Goal: Communication & Community: Answer question/provide support

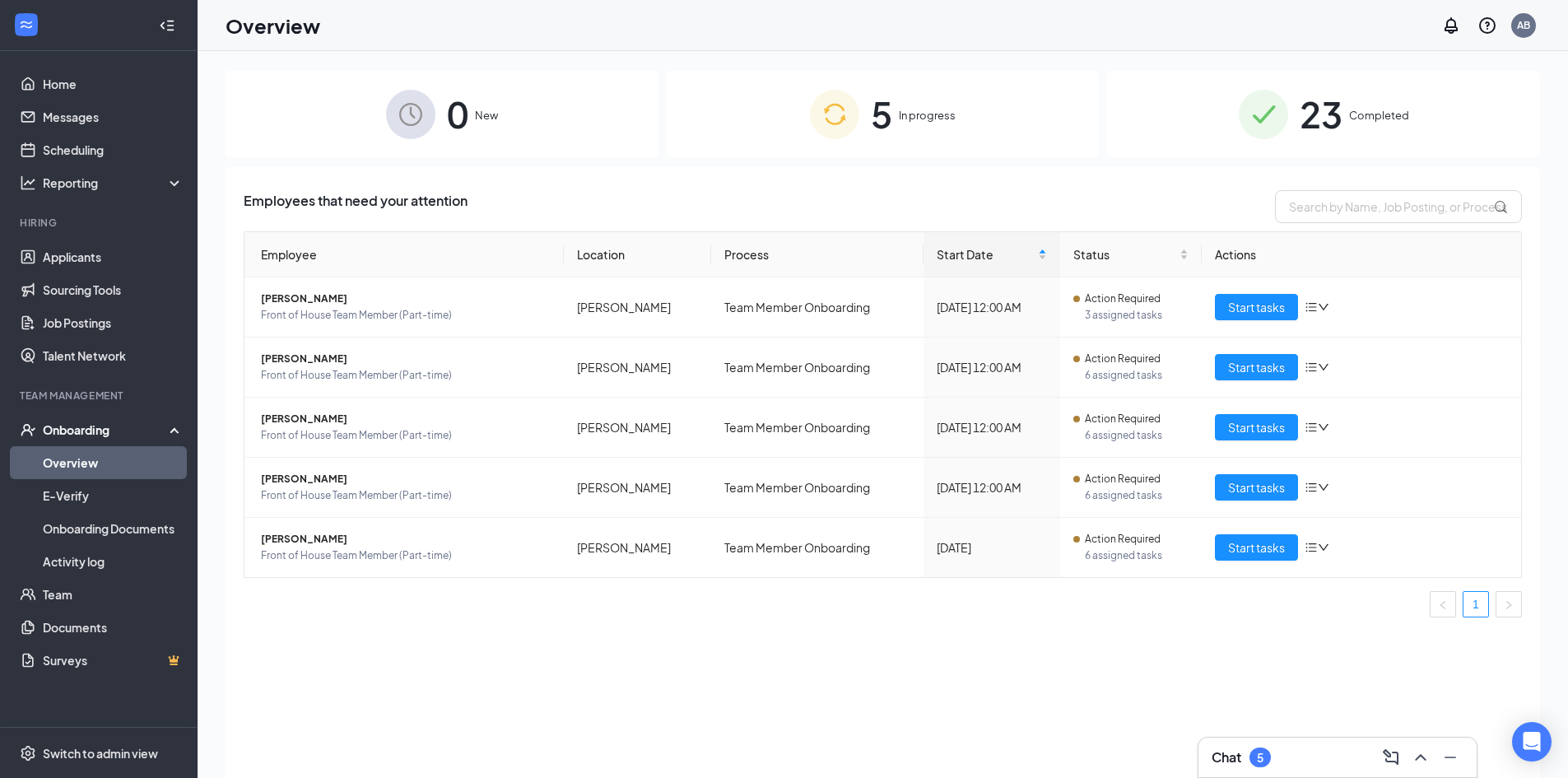
click at [1348, 750] on div "Chat 5" at bounding box center [1337, 757] width 252 height 26
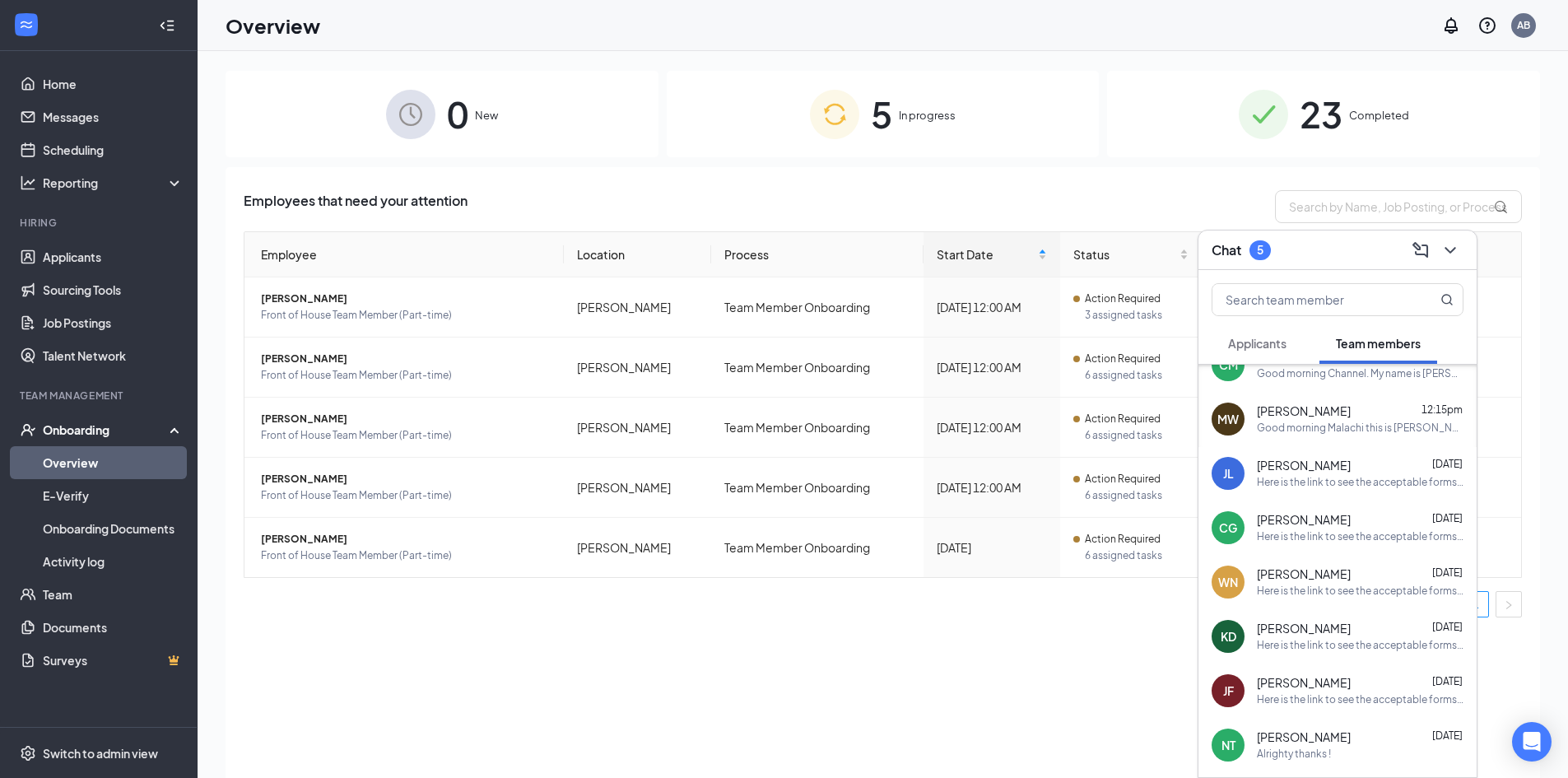
scroll to position [165, 0]
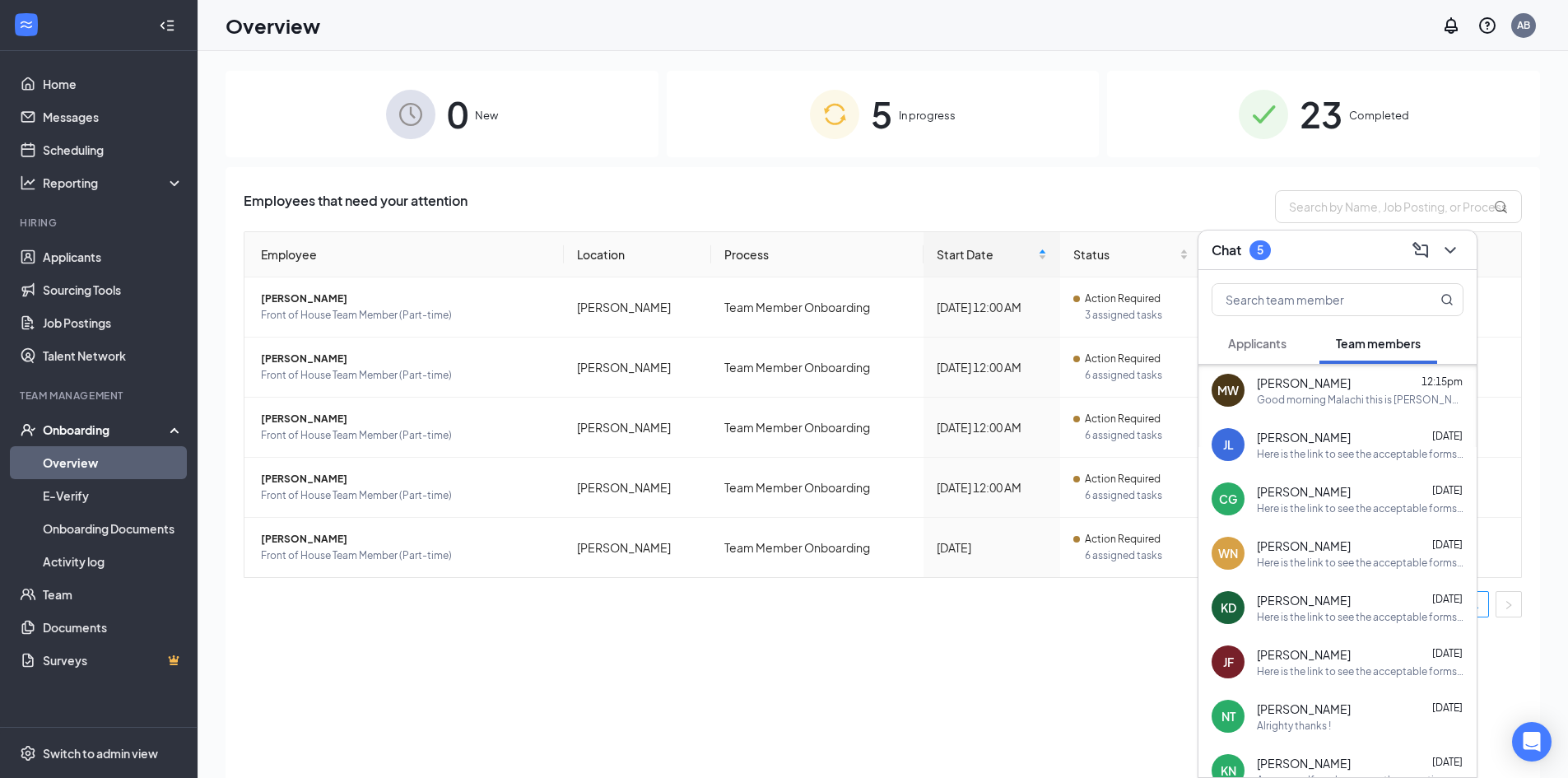
click at [1256, 344] on span "Applicants" at bounding box center [1257, 342] width 58 height 15
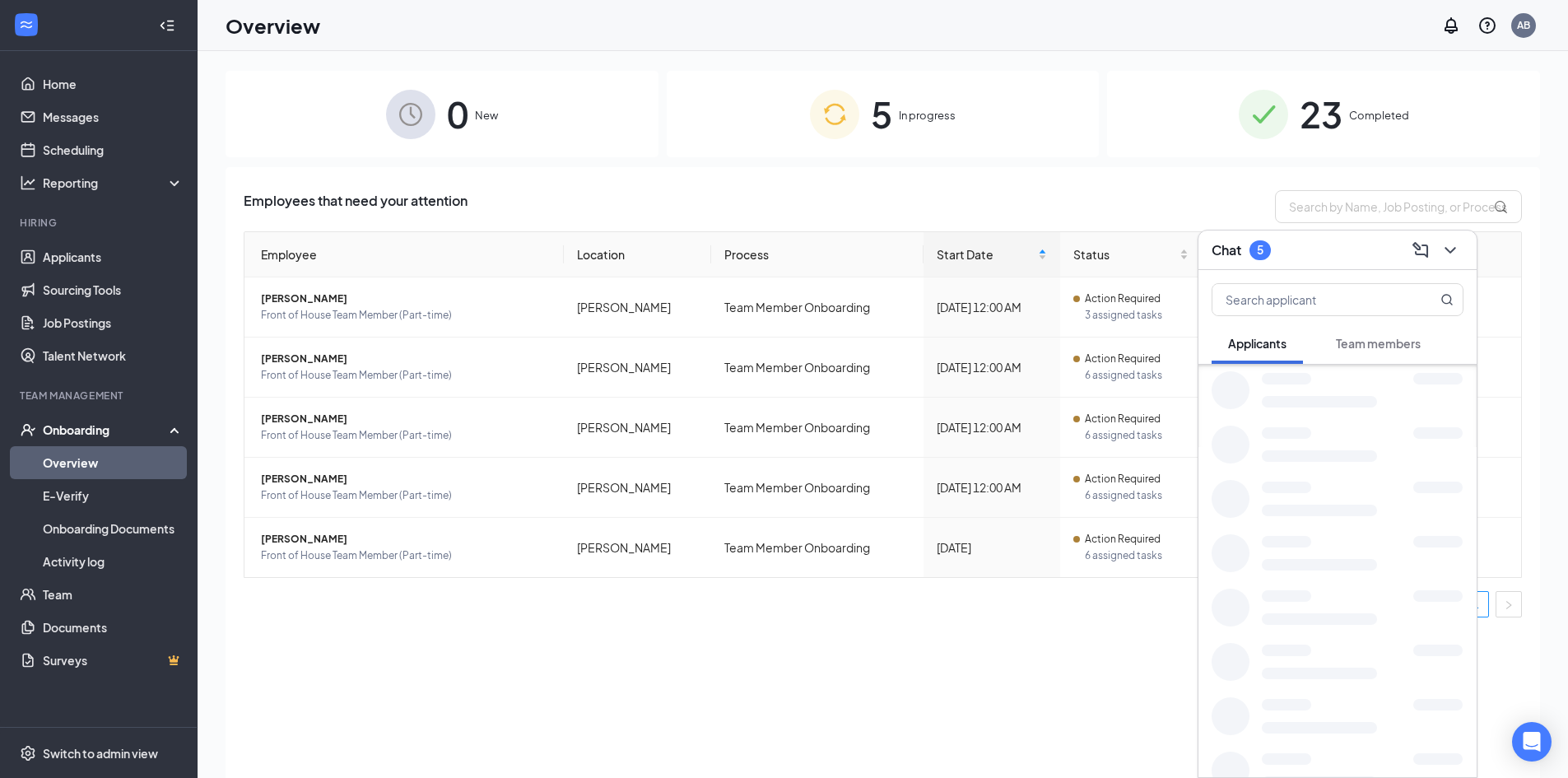
scroll to position [0, 0]
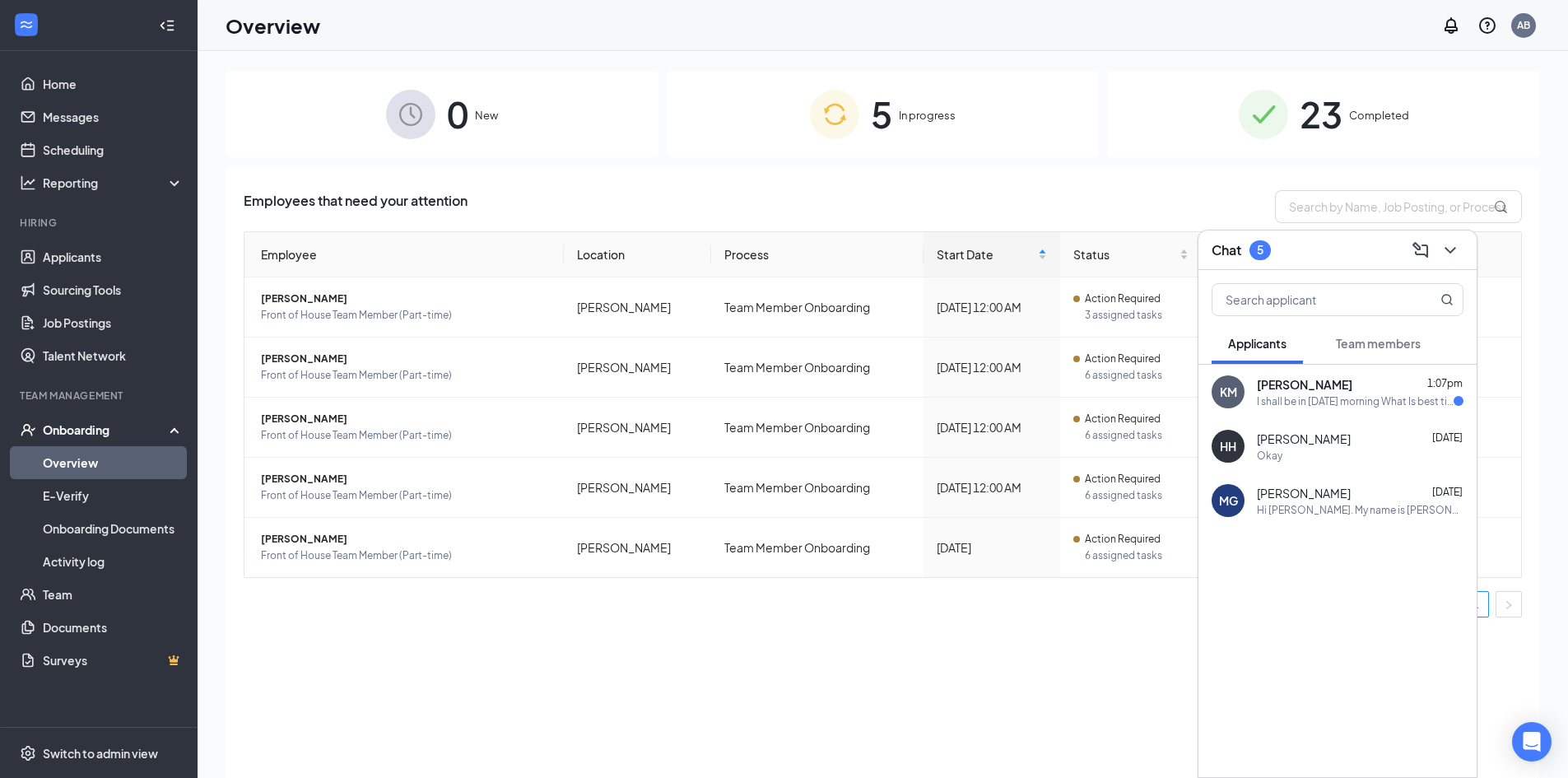
click at [1333, 410] on div "KM [PERSON_NAME] 1:07pm I shall be in [DATE] morning What Is best time please" at bounding box center [1337, 392] width 278 height 54
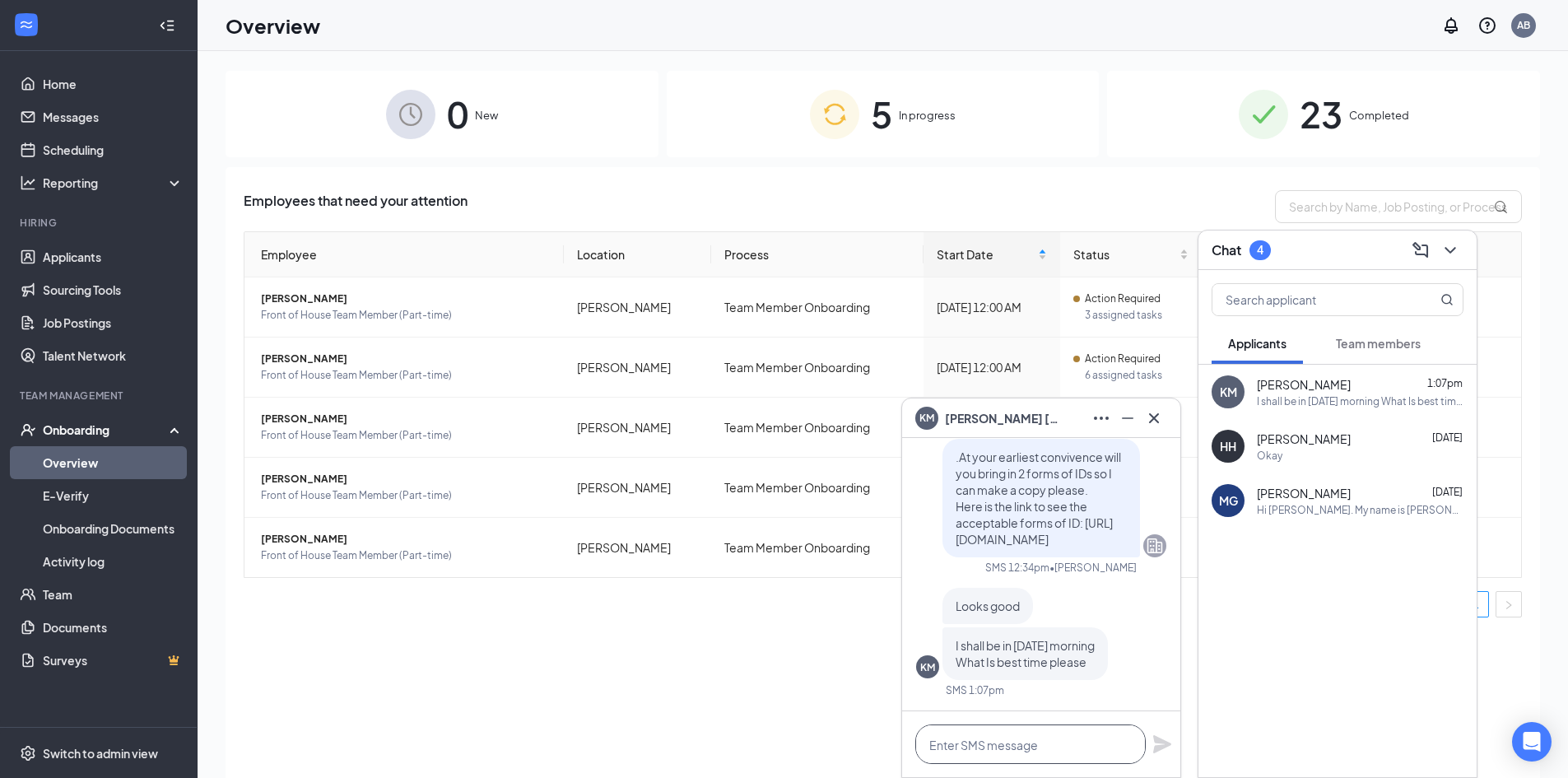
click at [973, 742] on textarea at bounding box center [1031, 744] width 231 height 40
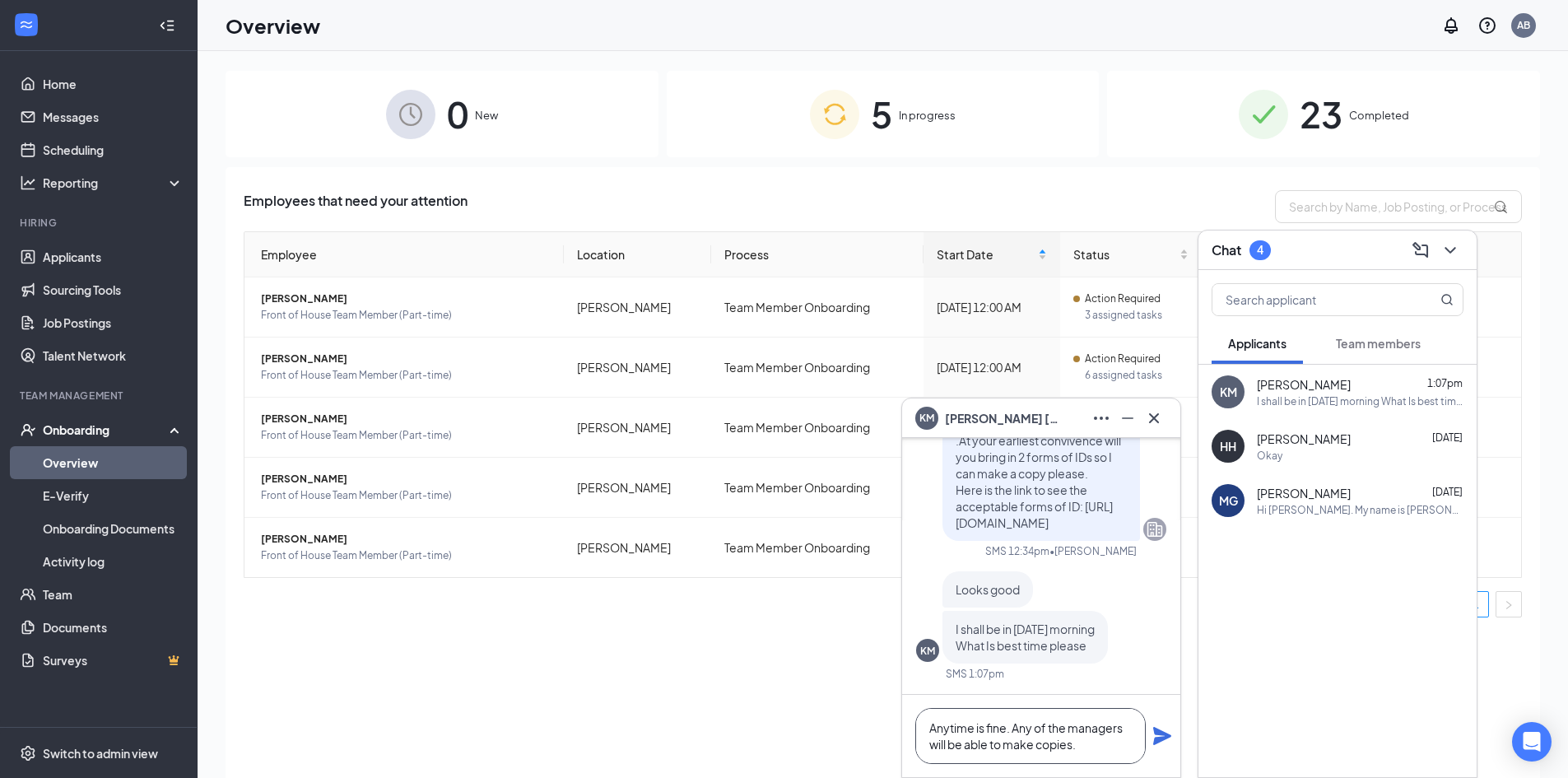
type textarea "Anytime is fine. Any of the managers will be able to make copies."
click at [1162, 733] on icon "Plane" at bounding box center [1162, 736] width 18 height 18
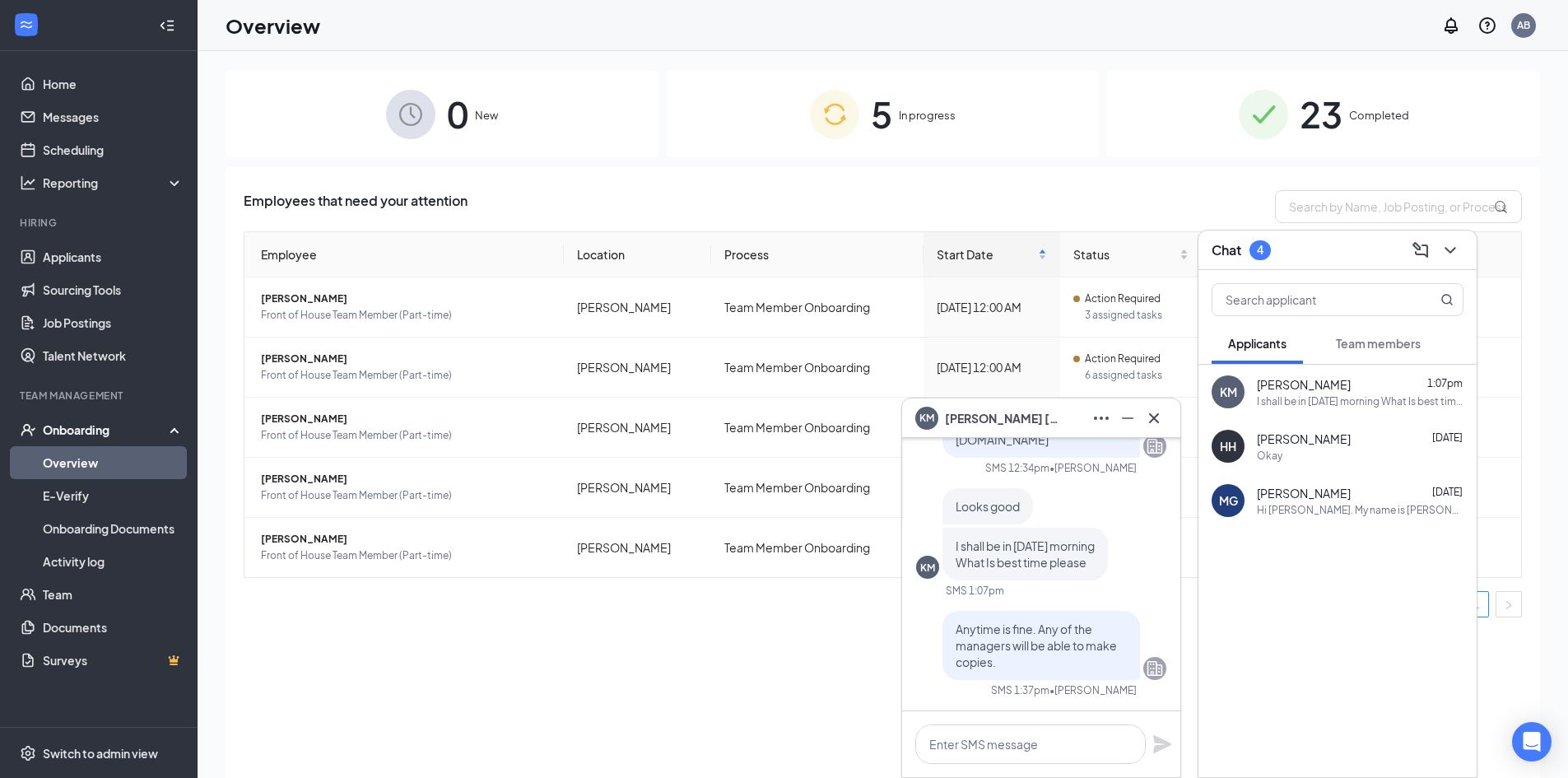
scroll to position [0, 0]
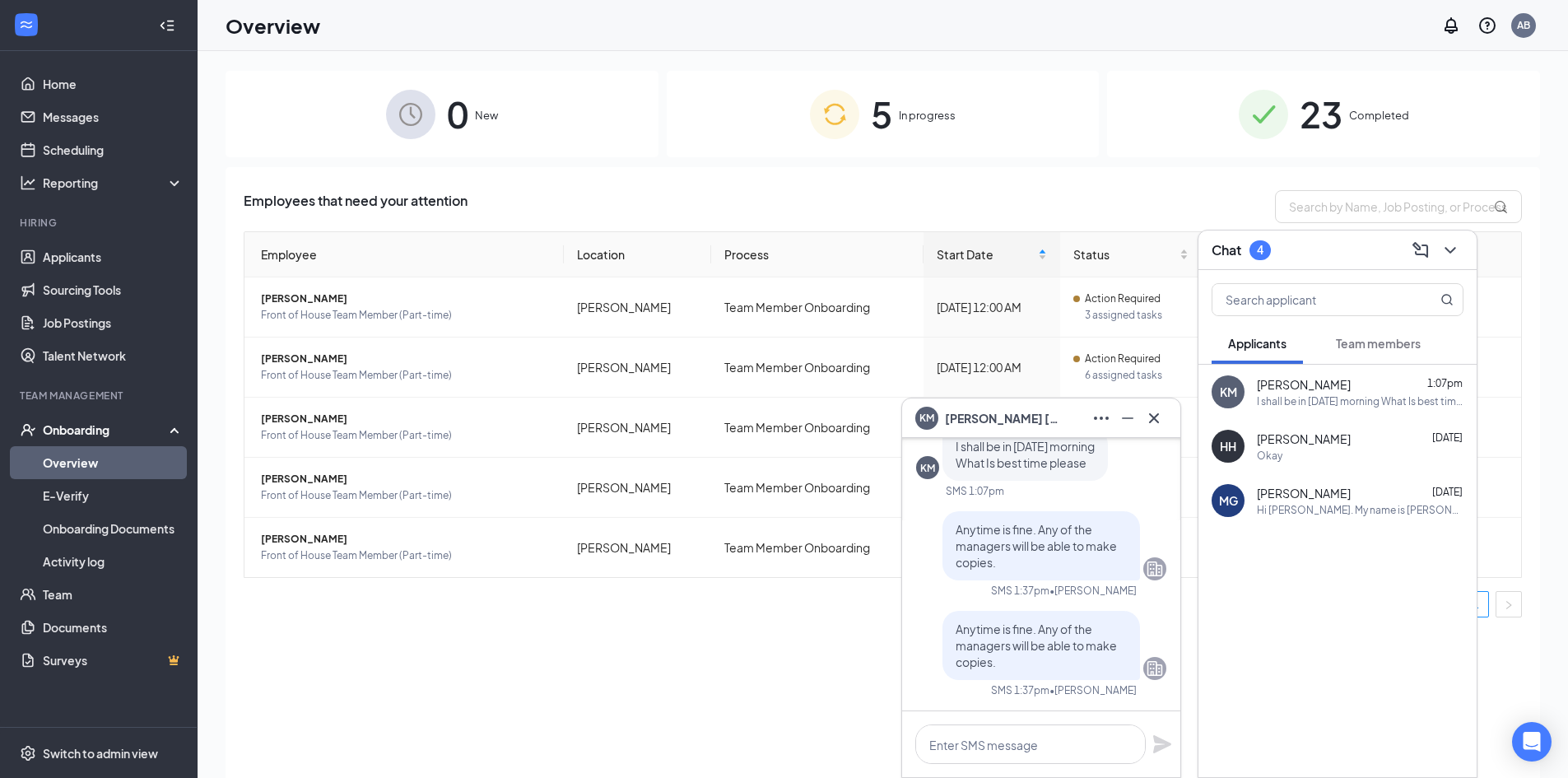
click at [1399, 447] on div "[PERSON_NAME] [DATE] Okay" at bounding box center [1360, 446] width 207 height 32
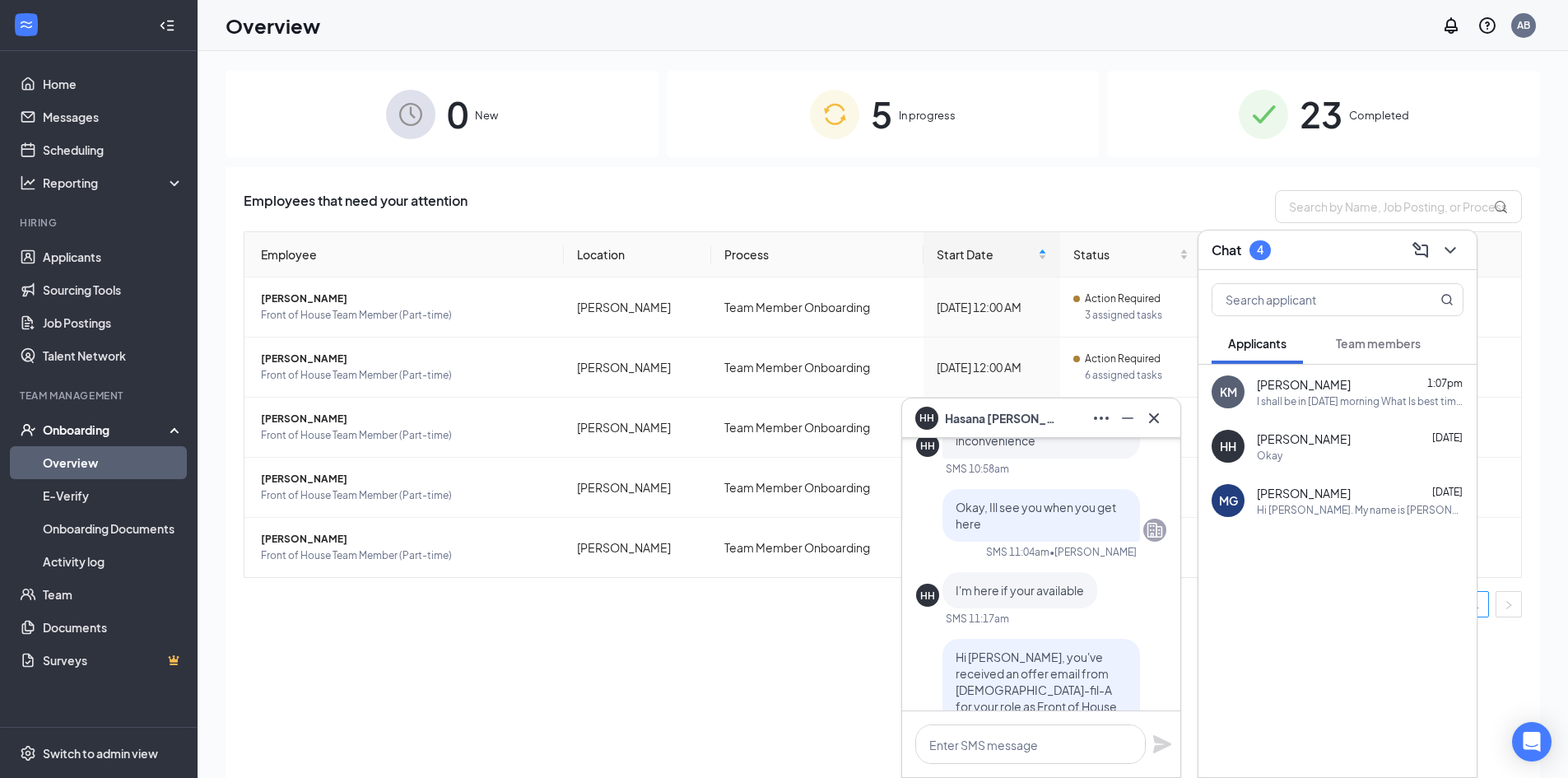
scroll to position [-247, 0]
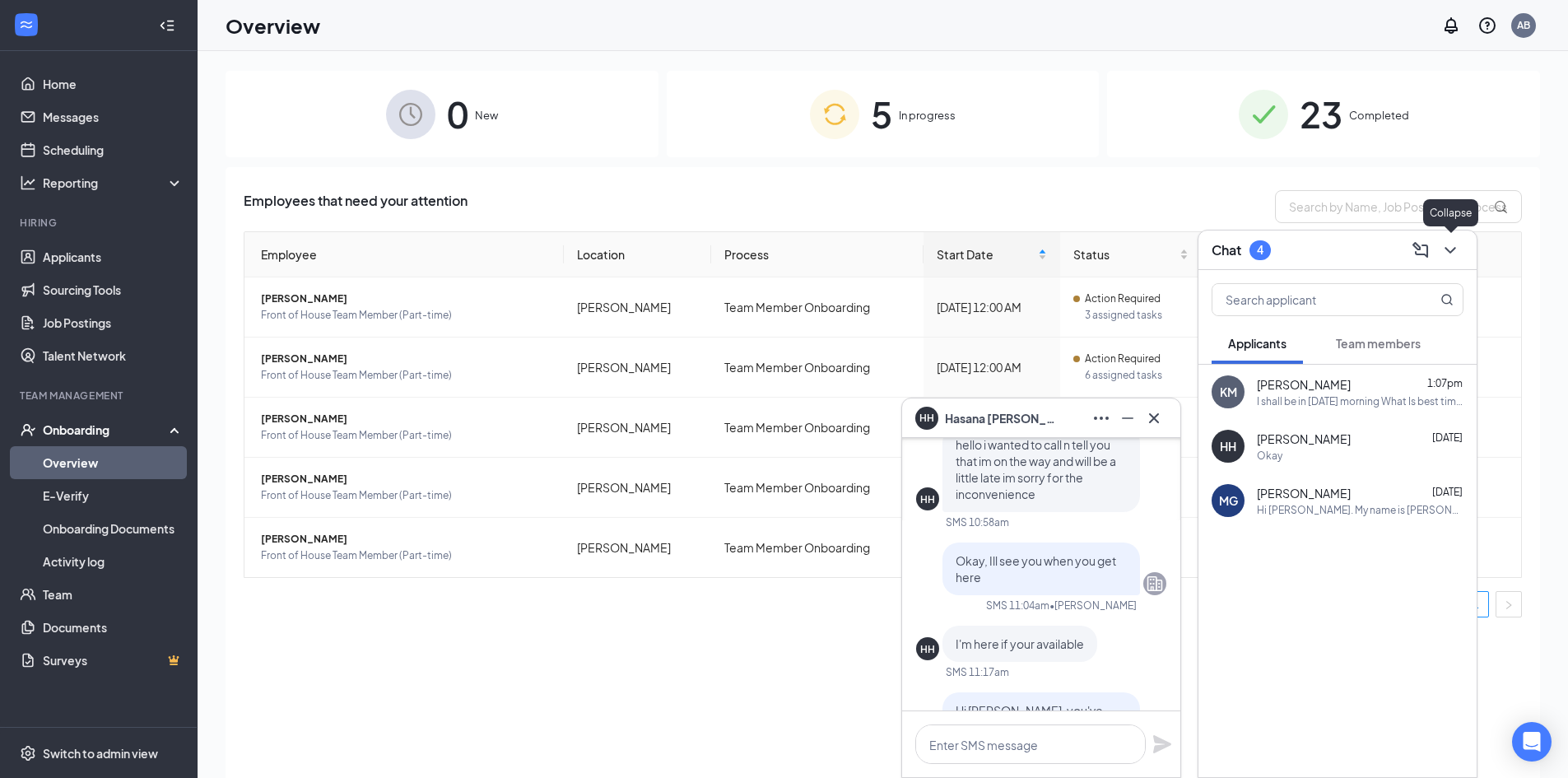
click at [1460, 253] on button at bounding box center [1450, 249] width 26 height 26
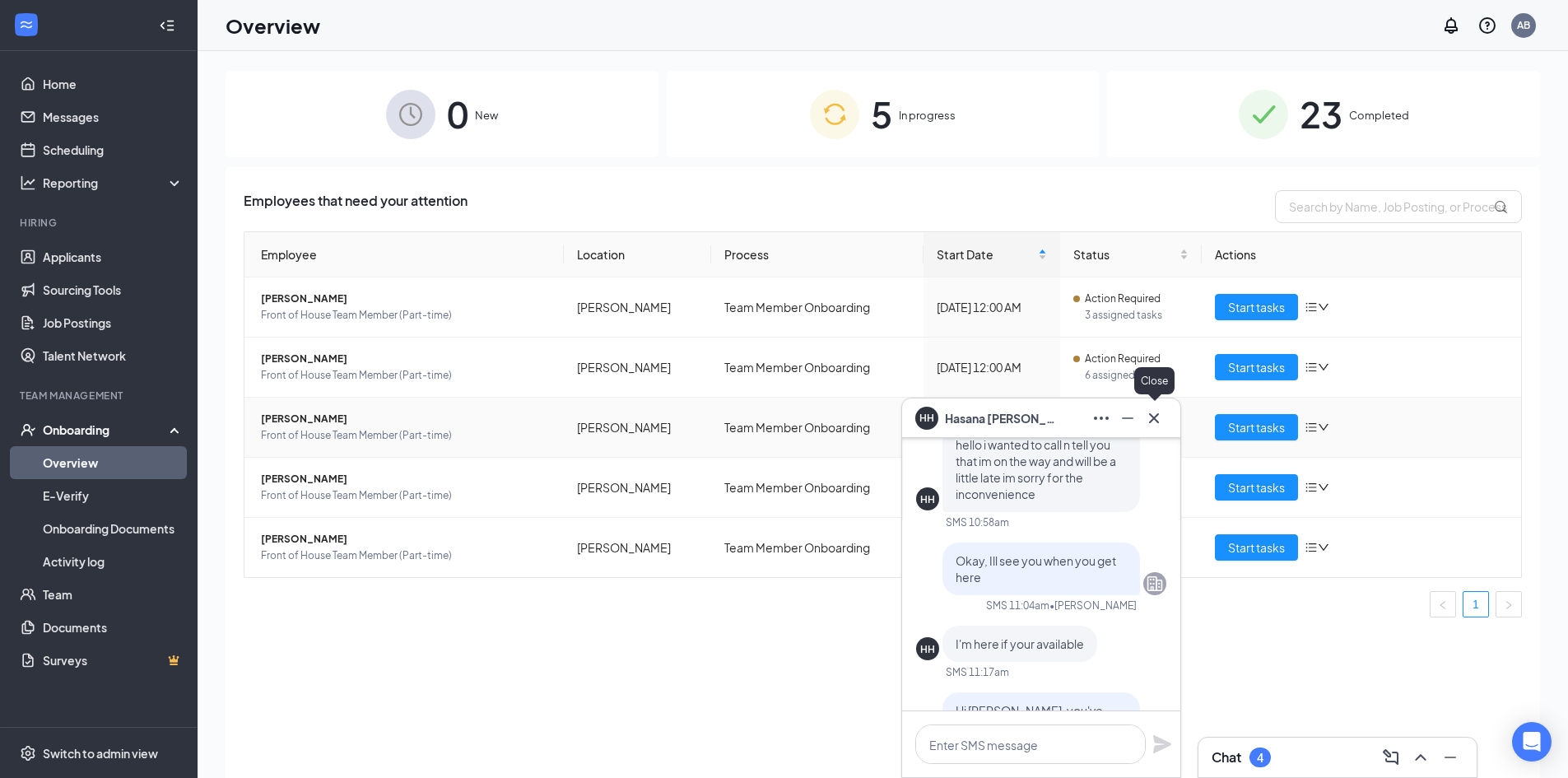
drag, startPoint x: 1160, startPoint y: 420, endPoint x: 1147, endPoint y: 420, distance: 13.0
click at [1159, 420] on icon "Cross" at bounding box center [1154, 418] width 19 height 19
